Goal: Navigation & Orientation: Understand site structure

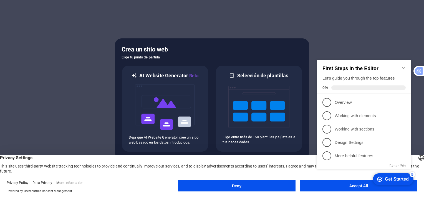
click at [361, 184] on div "checkmark Get Started 5 First Steps in the Editor Let's guide you through the t…" at bounding box center [365, 119] width 101 height 135
click at [403, 66] on icon "Minimize checklist" at bounding box center [403, 68] width 4 height 4
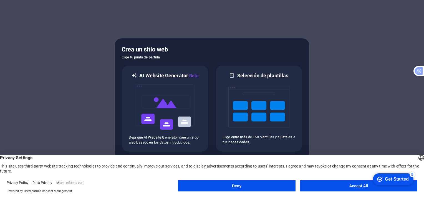
click at [394, 187] on div "checkmark Get Started 5 First Steps in the Editor Let's guide you through the t…" at bounding box center [392, 178] width 47 height 17
click at [378, 186] on div "checkmark Get Started 5 First Steps in the Editor Let's guide you through the t…" at bounding box center [392, 178] width 47 height 17
click at [363, 188] on button "Accept All" at bounding box center [358, 185] width 117 height 11
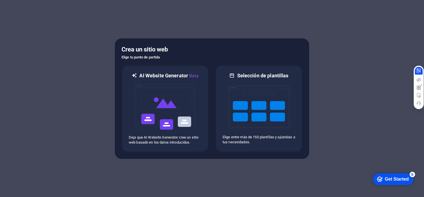
click at [420, 112] on img at bounding box center [419, 112] width 4 height 4
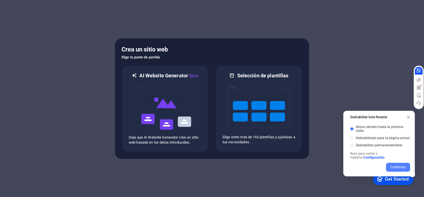
click at [398, 167] on button "Confirmar" at bounding box center [398, 166] width 24 height 9
